Goal: Task Accomplishment & Management: Complete application form

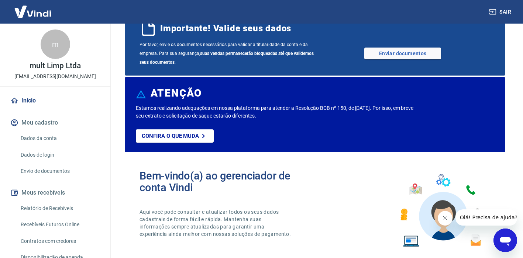
scroll to position [35, 0]
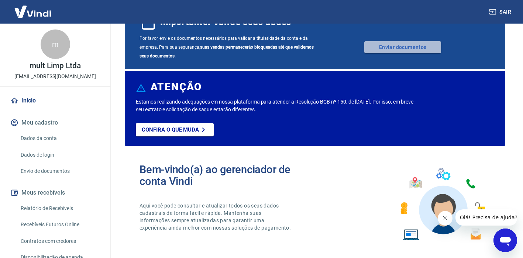
click at [399, 44] on link "Enviar documentos" at bounding box center [402, 47] width 77 height 12
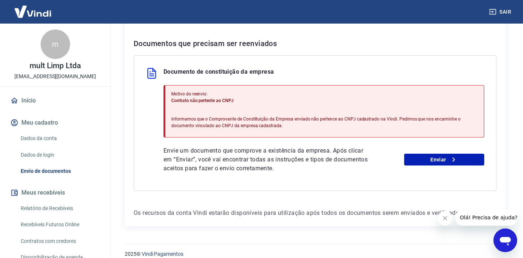
scroll to position [152, 0]
click at [422, 159] on link "Enviar" at bounding box center [444, 159] width 80 height 12
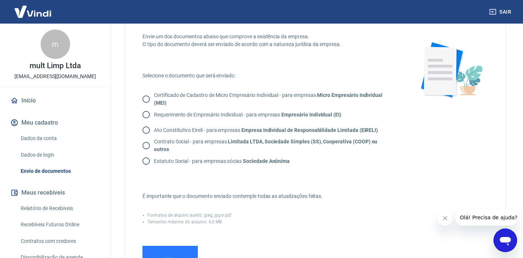
scroll to position [33, 0]
click at [147, 147] on input "Contrato Social - para empresas Limitada LTDA, Sociedade Simples (SS), Cooperat…" at bounding box center [145, 146] width 15 height 15
radio input "true"
click at [0, 0] on input "Adicionar documento" at bounding box center [0, 0] width 0 height 0
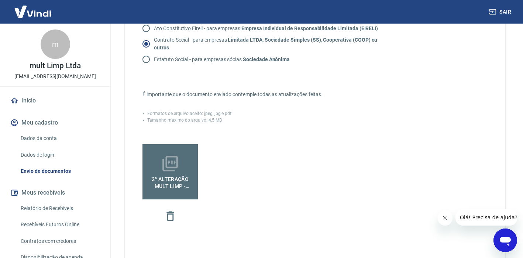
scroll to position [142, 0]
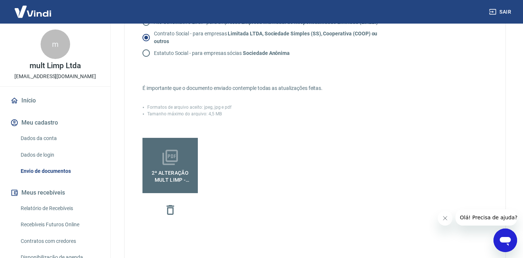
click at [446, 219] on icon "Fechar mensagem da empresa" at bounding box center [445, 218] width 6 height 6
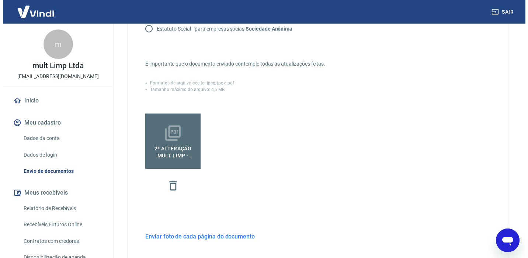
scroll to position [253, 0]
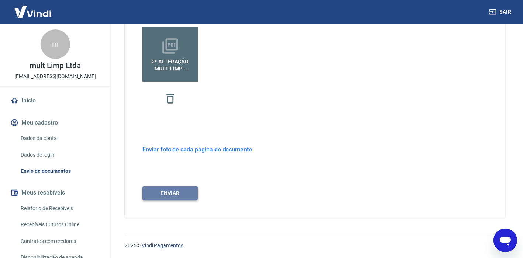
click at [179, 193] on button "ENVIAR" at bounding box center [169, 194] width 55 height 14
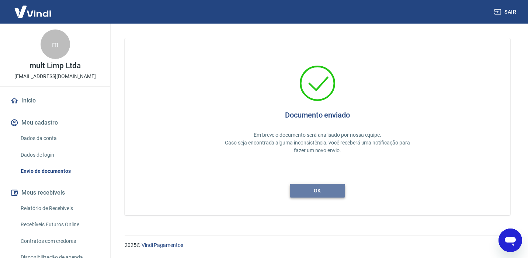
click at [321, 190] on button "ok" at bounding box center [317, 191] width 55 height 14
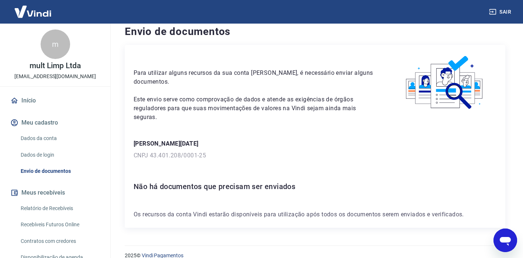
scroll to position [18, 0]
